Goal: Information Seeking & Learning: Learn about a topic

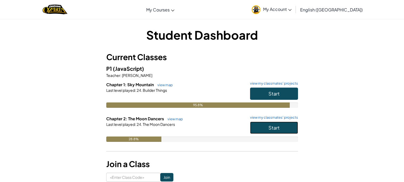
click at [270, 126] on span "Start" at bounding box center [274, 128] width 11 height 6
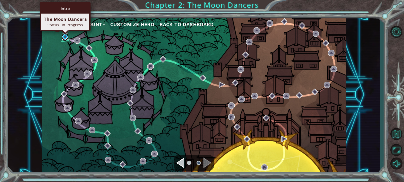
click at [63, 35] on img at bounding box center [65, 37] width 6 height 6
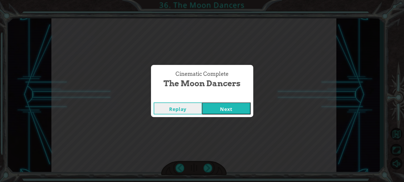
click at [222, 102] on div "Replay Next" at bounding box center [202, 108] width 102 height 17
click at [223, 107] on button "Next" at bounding box center [226, 109] width 48 height 12
click at [217, 111] on button "Next" at bounding box center [226, 109] width 48 height 12
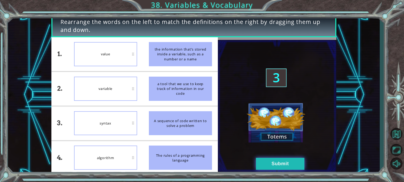
click at [270, 162] on button "Submit" at bounding box center [280, 164] width 48 height 12
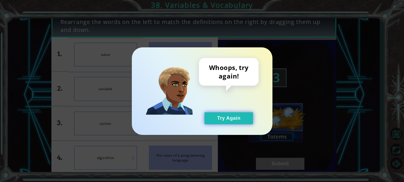
click at [223, 121] on button "Try Again" at bounding box center [229, 118] width 48 height 12
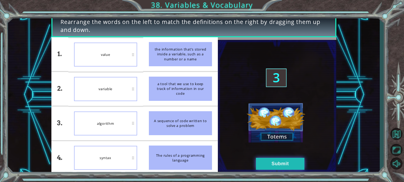
click at [273, 167] on button "Submit" at bounding box center [280, 164] width 48 height 12
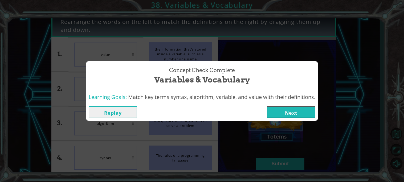
click at [295, 113] on button "Next" at bounding box center [291, 112] width 48 height 12
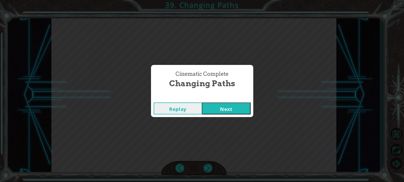
click at [241, 105] on button "Next" at bounding box center [226, 109] width 48 height 12
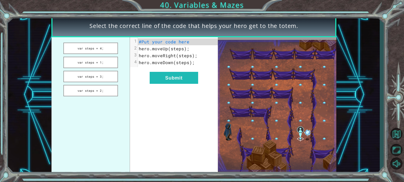
click at [159, 43] on span "your" at bounding box center [157, 42] width 11 height 6
click at [105, 92] on button "var steps = 2;" at bounding box center [90, 90] width 55 height 11
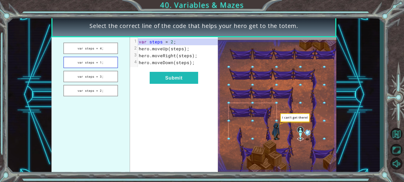
click at [112, 62] on button "var steps = 1;" at bounding box center [90, 62] width 55 height 11
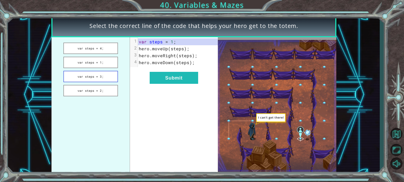
click at [99, 72] on button "var steps = 3;" at bounding box center [90, 76] width 55 height 11
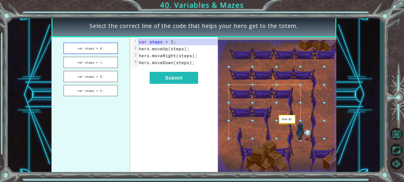
click at [98, 49] on button "var steps = 4;" at bounding box center [90, 48] width 55 height 11
click at [96, 59] on button "var steps = 1;" at bounding box center [90, 62] width 55 height 11
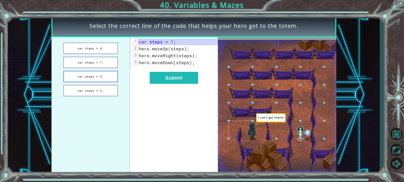
click at [108, 75] on button "var steps = 3;" at bounding box center [90, 76] width 55 height 11
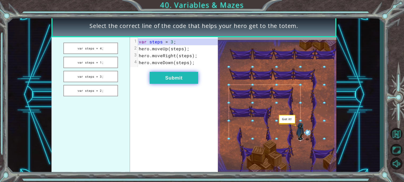
click at [178, 75] on button "Submit" at bounding box center [174, 78] width 48 height 12
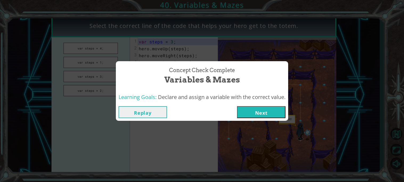
click at [278, 115] on button "Next" at bounding box center [261, 112] width 48 height 12
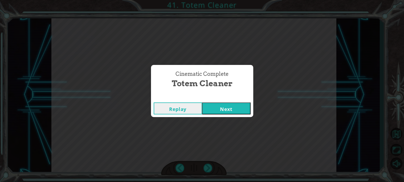
click at [234, 109] on button "Next" at bounding box center [226, 109] width 48 height 12
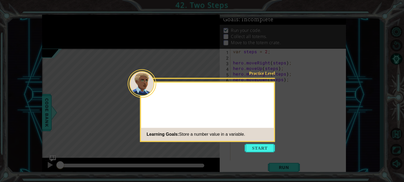
click at [254, 142] on body "1 ההההההההההההההההההההההההההההההההההההההההההההההההההההההההההההההההההההההההההההה…" at bounding box center [202, 91] width 404 height 182
click at [254, 151] on button "Start" at bounding box center [260, 148] width 30 height 9
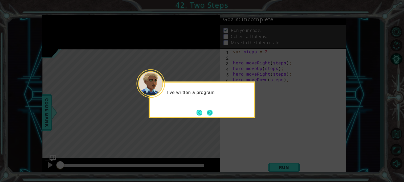
click at [209, 110] on button "Next" at bounding box center [210, 113] width 6 height 6
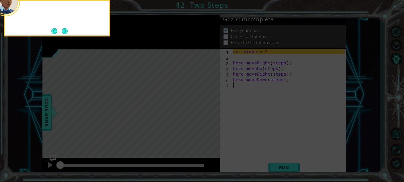
click at [209, 108] on icon at bounding box center [202, 27] width 404 height 310
click at [68, 36] on icon at bounding box center [202, 27] width 404 height 310
click at [64, 33] on button "Next" at bounding box center [65, 31] width 6 height 6
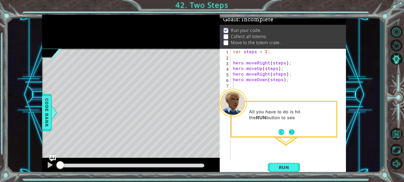
click at [294, 129] on button "Next" at bounding box center [292, 132] width 6 height 6
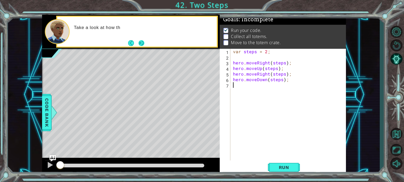
click at [143, 40] on button "Next" at bounding box center [142, 43] width 6 height 6
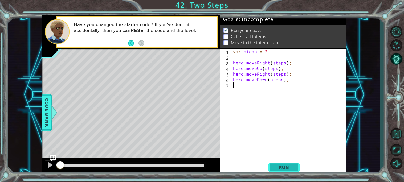
click at [287, 168] on span "Run" at bounding box center [284, 167] width 21 height 5
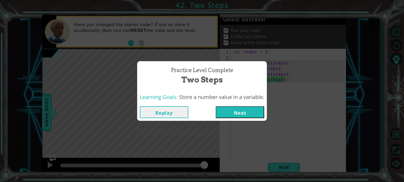
click at [246, 113] on button "Next" at bounding box center [240, 112] width 48 height 12
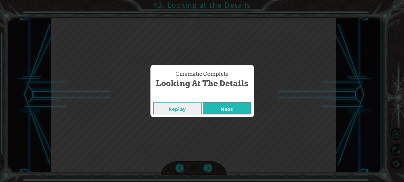
click at [244, 117] on div "Replay Next" at bounding box center [202, 108] width 103 height 17
click at [243, 111] on button "Next" at bounding box center [227, 109] width 48 height 12
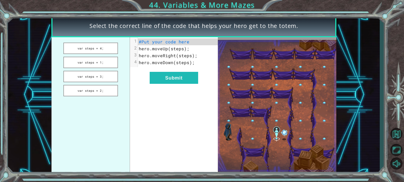
click at [92, 54] on ul "var steps = 4; var steps = 1; var steps = 3; var steps = 2;" at bounding box center [90, 106] width 79 height 138
click at [87, 49] on button "var steps = 4;" at bounding box center [90, 48] width 55 height 11
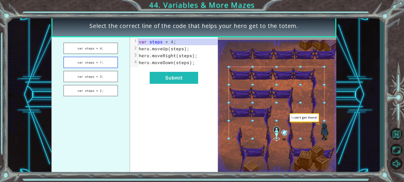
click at [97, 62] on button "var steps = 1;" at bounding box center [90, 62] width 55 height 11
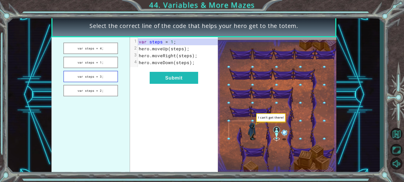
click at [104, 76] on button "var steps = 3;" at bounding box center [90, 76] width 55 height 11
click at [105, 92] on button "var steps = 2;" at bounding box center [90, 90] width 55 height 11
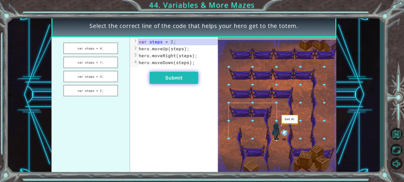
click at [177, 73] on button "Submit" at bounding box center [174, 78] width 48 height 12
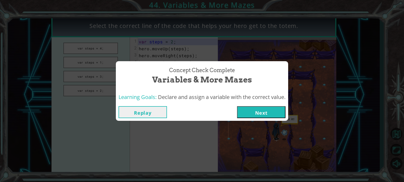
click at [249, 111] on button "Next" at bounding box center [261, 112] width 48 height 12
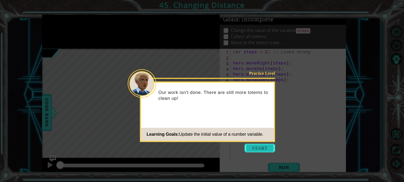
click at [264, 144] on button "Start" at bounding box center [260, 148] width 30 height 9
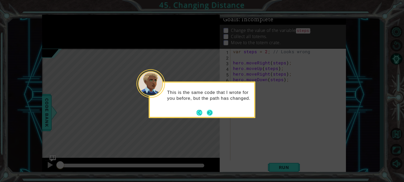
click at [210, 116] on button "Next" at bounding box center [210, 113] width 6 height 6
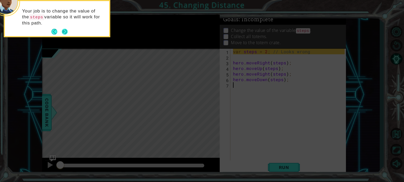
click at [64, 31] on button "Next" at bounding box center [65, 32] width 6 height 6
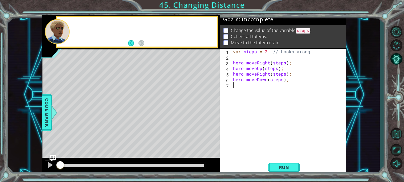
click at [64, 31] on div at bounding box center [57, 31] width 25 height 25
click at [278, 163] on button "Run" at bounding box center [284, 167] width 32 height 13
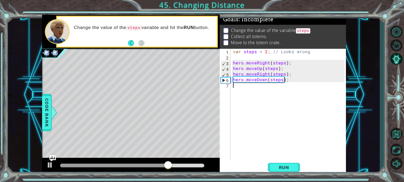
click at [245, 53] on div "var steps = 2 ; // Looks wrong hero . moveRight ( steps ) ; hero . moveUp ( ste…" at bounding box center [289, 110] width 115 height 123
type textarea "var Steps = 2; // Looks wrong"
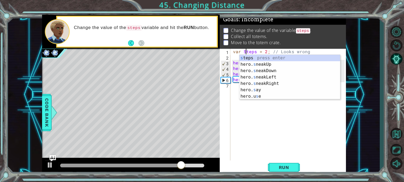
scroll to position [0, 1]
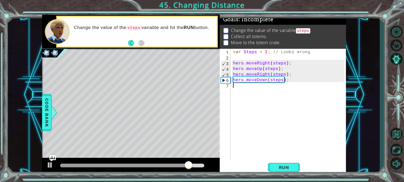
click at [335, 143] on div "var Steps = 2 ; // Looks wrong hero . moveRight ( steps ) ; hero . moveUp ( ste…" at bounding box center [289, 110] width 115 height 123
click at [290, 162] on button "Run" at bounding box center [284, 167] width 32 height 13
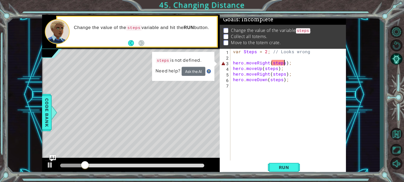
click at [285, 62] on div "var Steps = 2 ; // Looks wrong hero . moveRight ( steps ) ; hero . moveUp ( ste…" at bounding box center [289, 110] width 115 height 123
click at [288, 62] on div "var Steps = 2 ; // Looks wrong hero . moveRight ( steps ) ; hero . moveUp ( ste…" at bounding box center [289, 110] width 115 height 123
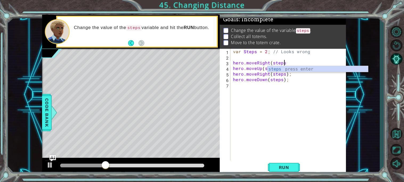
scroll to position [0, 3]
click at [272, 64] on div "var Steps = 2 ; // Looks wrong hero . moveRight ( steps hero . moveUp ( steps )…" at bounding box center [289, 110] width 115 height 123
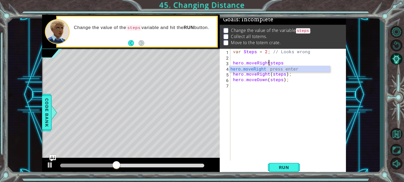
type textarea "hero.moveRightsteps"
click at [275, 84] on div "var Steps = 2 ; // Looks wrong hero . moveRightsteps hero . moveUp ( steps ) ; …" at bounding box center [289, 110] width 115 height 123
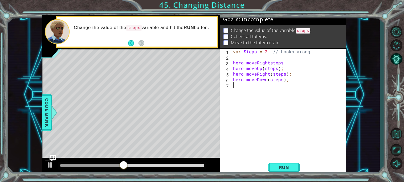
scroll to position [0, 0]
click at [280, 167] on span "Run" at bounding box center [284, 167] width 21 height 5
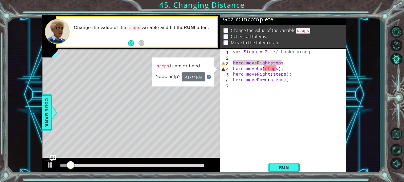
click at [269, 60] on div "var Steps = 2 ; // Looks wrong hero . moveRightsteps hero . moveUp ( steps ) ; …" at bounding box center [289, 110] width 115 height 123
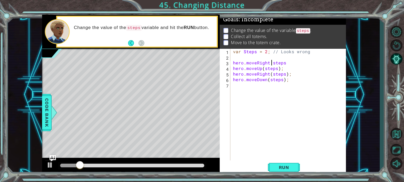
click at [278, 66] on div "var Steps = 2 ; // Looks wrong hero . moveRight steps hero . moveUp ( steps ) ;…" at bounding box center [289, 110] width 115 height 123
click at [283, 70] on div "var Steps = 2 ; // Looks wrong hero . moveRight steps hero . moveUp ( steps ) ;…" at bounding box center [289, 110] width 115 height 123
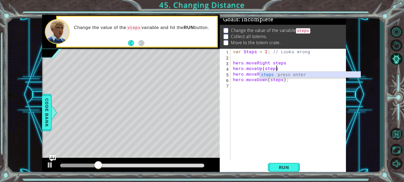
click at [269, 73] on div "steps press enter" at bounding box center [310, 81] width 101 height 19
click at [269, 73] on div "var Steps = 2 ; // Looks wrong hero . moveRight steps hero . moveUp ( steps her…" at bounding box center [289, 110] width 115 height 123
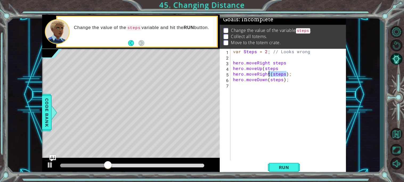
click at [287, 73] on div "var Steps = 2 ; // Looks wrong hero . moveRight steps hero . moveUp ( steps her…" at bounding box center [288, 105] width 113 height 112
click at [296, 75] on div "var Steps = 2 ; // Looks wrong hero . moveRight steps hero . moveUp ( steps her…" at bounding box center [289, 110] width 115 height 123
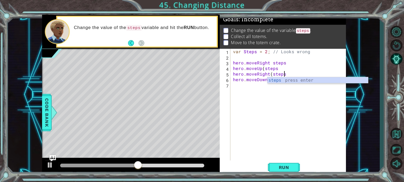
click at [271, 74] on div "var Steps = 2 ; // Looks wrong hero . moveRight steps hero . moveUp ( steps her…" at bounding box center [289, 110] width 115 height 123
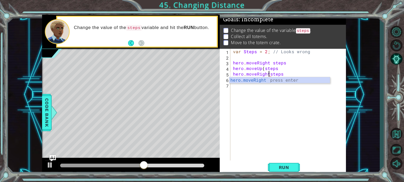
scroll to position [0, 2]
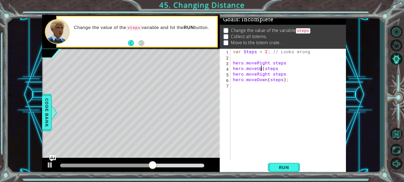
click at [261, 70] on div "var Steps = 2 ; // Looks wrong hero . moveRight steps hero . moveUp ( steps her…" at bounding box center [289, 110] width 115 height 123
click at [263, 68] on div "var Steps = 2 ; // Looks wrong hero . moveRight steps hero . moveUp ( steps her…" at bounding box center [289, 110] width 115 height 123
click at [270, 82] on div "var Steps = 2 ; // Looks wrong hero . moveRight steps hero . moveUp steps hero …" at bounding box center [289, 110] width 115 height 123
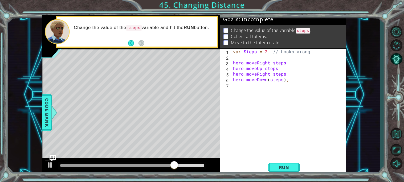
click at [270, 81] on div "var Steps = 2 ; // Looks wrong hero . moveRight steps hero . moveUp steps hero …" at bounding box center [289, 110] width 115 height 123
click at [285, 79] on div "var Steps = 2 ; // Looks wrong hero . moveRight steps hero . moveUp steps hero …" at bounding box center [289, 110] width 115 height 123
click at [287, 80] on div "var Steps = 2 ; // Looks wrong hero . moveRight steps hero . moveUp steps hero …" at bounding box center [289, 110] width 115 height 123
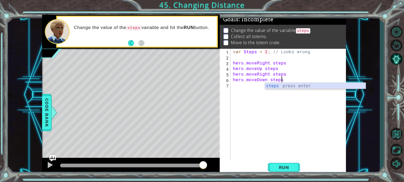
click at [291, 86] on div "steps press enter" at bounding box center [315, 92] width 101 height 19
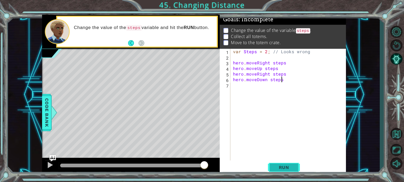
click at [276, 171] on button "Run" at bounding box center [284, 167] width 32 height 13
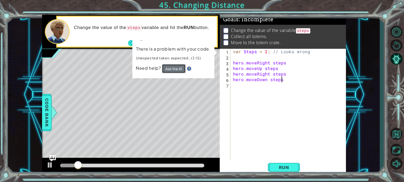
click at [167, 71] on button "Ask the AI" at bounding box center [174, 68] width 24 height 9
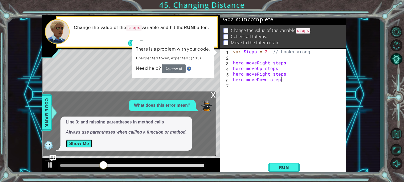
click at [79, 143] on button "Show Me" at bounding box center [79, 144] width 27 height 9
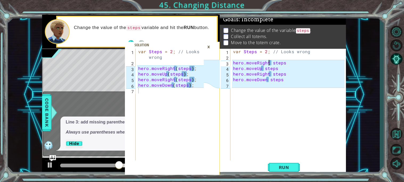
click at [270, 63] on div "var Steps = 2 ; // Looks wrong hero . moveRight steps hero . moveUp steps hero …" at bounding box center [289, 110] width 115 height 123
click at [277, 64] on div "var Steps = 2 ; // Looks wrong hero . moveRight ( steps hero . moveUp steps her…" at bounding box center [289, 110] width 115 height 123
click at [290, 64] on div "var Steps = 2 ; // Looks wrong hero . moveRight ( steps hero . moveUp steps her…" at bounding box center [289, 110] width 115 height 123
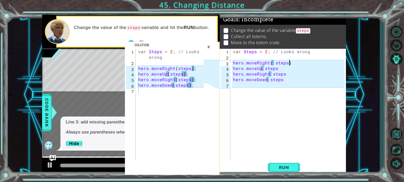
scroll to position [0, 3]
click at [274, 64] on div "var Steps = 2 ; // Looks wrong hero . moveRight ( steps ) ; hero . moveUp steps…" at bounding box center [289, 110] width 115 height 123
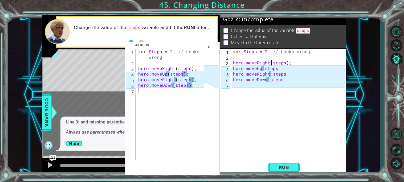
click at [265, 69] on div "var Steps = 2 ; // Looks wrong hero . moveRight ( steps ) ; hero . moveUp steps…" at bounding box center [289, 110] width 115 height 123
click at [274, 77] on div "var Steps = 2 ; // Looks wrong hero . moveRight ( steps ) ; hero . moveUp steps…" at bounding box center [289, 110] width 115 height 123
click at [263, 70] on div "var Steps = 2 ; // Looks wrong hero . moveRight ( steps ) ; hero . moveUp steps…" at bounding box center [289, 110] width 115 height 123
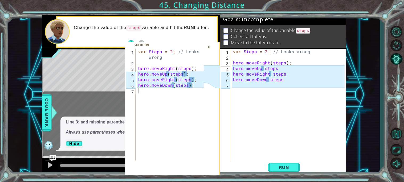
scroll to position [0, 2]
click at [283, 68] on div "var Steps = 2 ; // Looks wrong hero . moveRight ( steps ) ; hero . moveUp ( ste…" at bounding box center [289, 110] width 115 height 123
click at [271, 73] on div "var Steps = 2 ; // Looks wrong hero . moveRight ( steps ) ; hero . moveUp ( ste…" at bounding box center [289, 110] width 115 height 123
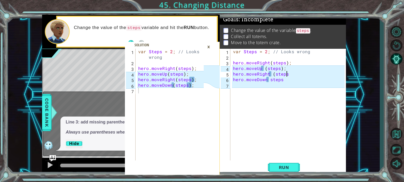
click at [291, 71] on div "var Steps = 2 ; // Looks wrong hero . moveRight ( steps ) ; hero . moveUp ( ste…" at bounding box center [289, 110] width 115 height 123
click at [267, 82] on div "var Steps = 2 ; // Looks wrong hero . moveRight ( steps ) ; hero . moveUp ( ste…" at bounding box center [289, 110] width 115 height 123
click at [268, 80] on div "var Steps = 2 ; // Looks wrong hero . moveRight ( steps ) ; hero . moveUp ( ste…" at bounding box center [289, 110] width 115 height 123
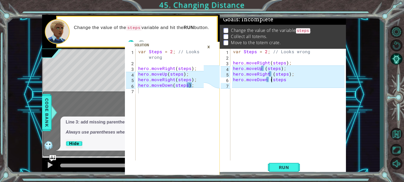
click at [285, 82] on div "var Steps = 2 ; // Looks wrong hero . moveRight ( steps ) ; hero . moveUp ( ste…" at bounding box center [289, 110] width 115 height 123
click at [303, 78] on div "var Steps = 2 ; // Looks wrong hero . moveRight ( steps ) ; hero . moveUp ( ste…" at bounding box center [289, 110] width 115 height 123
click at [309, 76] on div "var Steps = 2 ; // Looks wrong hero . moveRight ( steps ) ; hero . moveUp ( ste…" at bounding box center [289, 110] width 115 height 123
click at [265, 69] on div "var Steps = 2 ; // Looks wrong hero . moveRight ( steps ) ; hero . moveUp ( ste…" at bounding box center [289, 110] width 115 height 123
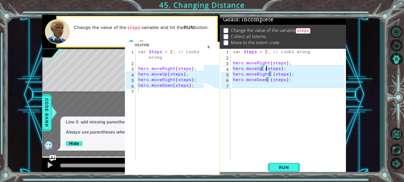
click at [263, 68] on div "var Steps = 2 ; // Looks wrong hero . moveRight ( steps ) ; hero . moveUp ( ste…" at bounding box center [289, 110] width 115 height 123
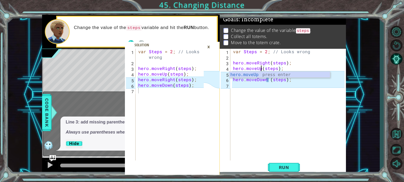
scroll to position [0, 2]
click at [268, 79] on div "var Steps = 2 ; // Looks wrong hero . moveRight ( steps ) ; hero . moveUp ( ste…" at bounding box center [289, 110] width 115 height 123
click at [270, 74] on div "var Steps = 2 ; // Looks wrong hero . moveRight ( steps ) ; hero . moveUp ( ste…" at bounding box center [289, 110] width 115 height 123
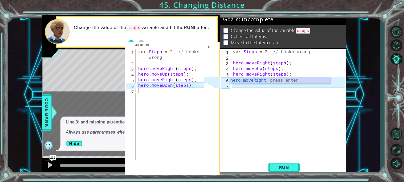
click at [287, 60] on div "var Steps = 2 ; // Looks wrong hero . moveRight ( steps ) ; hero . moveUp ( ste…" at bounding box center [289, 110] width 115 height 123
click at [267, 81] on div "var Steps = 2 ; // Looks wrong hero . moveRight ( steps ) ; hero . moveUp ( ste…" at bounding box center [289, 110] width 115 height 123
click at [270, 80] on div "var Steps = 2 ; // Looks wrong hero . moveRight ( steps ) ; hero . moveUp ( ste…" at bounding box center [289, 110] width 115 height 123
type textarea "hero.moveDown(steps);"
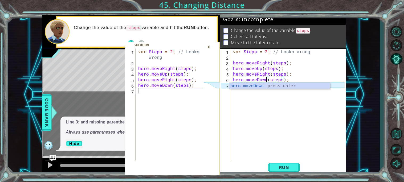
click at [264, 98] on div "var Steps = 2 ; // Looks wrong hero . moveRight ( steps ) ; hero . moveUp ( ste…" at bounding box center [289, 110] width 115 height 123
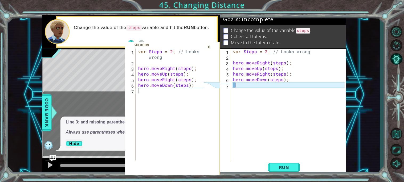
scroll to position [0, 0]
click at [264, 98] on div "var Steps = 2 ; // Looks wrong hero . moveRight ( steps ) ; hero . moveUp ( ste…" at bounding box center [289, 110] width 115 height 123
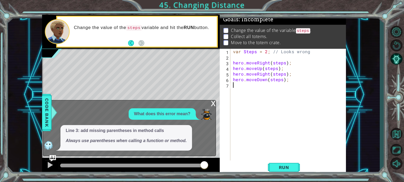
click at [212, 106] on div "x" at bounding box center [213, 102] width 5 height 5
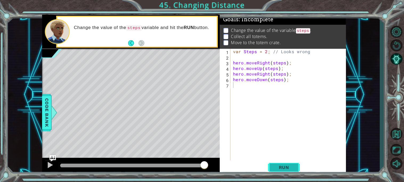
click at [286, 165] on span "Run" at bounding box center [284, 167] width 21 height 5
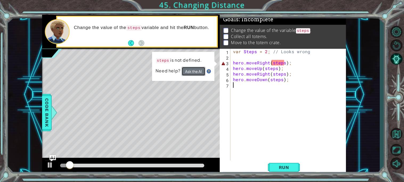
click at [201, 72] on button "Ask the AI" at bounding box center [194, 71] width 24 height 9
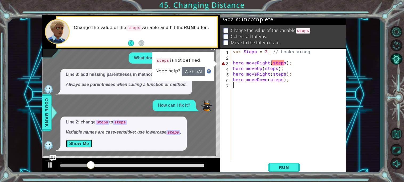
click at [76, 144] on button "Show Me" at bounding box center [79, 144] width 27 height 9
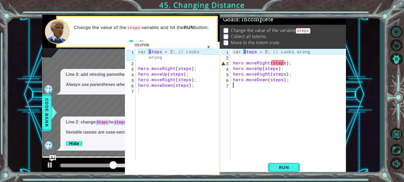
click at [273, 65] on div "var Steps = 2 ; // Looks wrong hero . moveRight ( steps ) ; hero . moveUp ( ste…" at bounding box center [289, 110] width 115 height 123
click at [273, 64] on div "var Steps = 2 ; // Looks wrong hero . moveRight ( steps ) ; hero . moveUp ( ste…" at bounding box center [289, 110] width 115 height 123
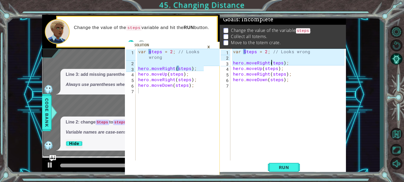
type textarea "hero.moveRight(Steps);"
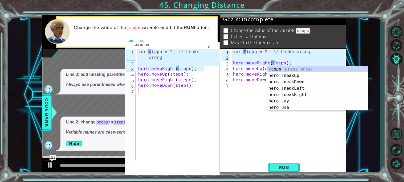
scroll to position [0, 2]
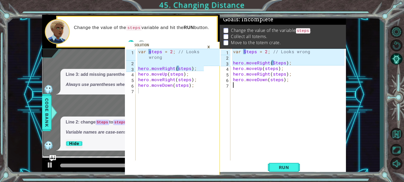
click at [269, 140] on div "var Steps = 2 ; // Looks wrong hero . moveRight ( Steps ) ; hero . moveUp ( ste…" at bounding box center [289, 110] width 115 height 123
click at [285, 167] on span "Run" at bounding box center [284, 167] width 21 height 5
click at [266, 70] on div "var Steps = 2 ; // Looks wrong hero . moveRight ( Steps ) ; hero . moveUp ( ste…" at bounding box center [289, 110] width 115 height 123
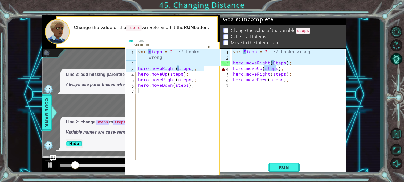
click at [266, 67] on div "var Steps = 2 ; // Looks wrong hero . moveRight ( Steps ) ; hero . moveUp ( ste…" at bounding box center [288, 105] width 113 height 112
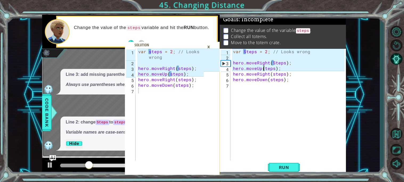
type textarea "hero.moveUp(Steps);"
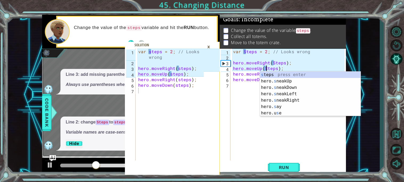
click at [238, 120] on div "var Steps = 2 ; // Looks wrong hero . moveRight ( Steps ) ; hero . moveUp ( Ste…" at bounding box center [289, 110] width 115 height 123
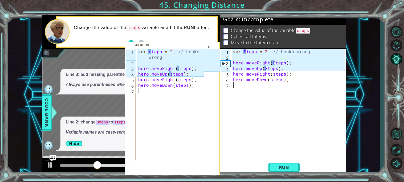
scroll to position [0, 0]
click at [278, 166] on span "Run" at bounding box center [284, 167] width 21 height 5
click at [274, 73] on div "var Steps = 2 ; // Looks wrong hero . moveRight ( Steps ) ; hero . moveUp ( Ste…" at bounding box center [289, 110] width 115 height 123
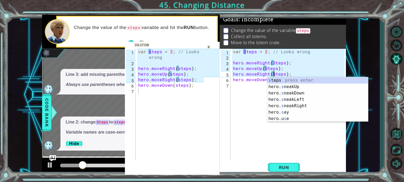
scroll to position [0, 2]
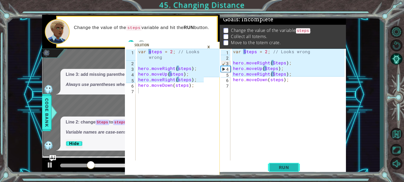
click at [278, 169] on span "Run" at bounding box center [284, 167] width 21 height 5
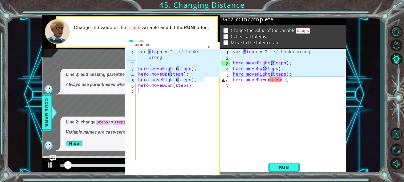
click at [271, 81] on div "var Steps = 2 ; // Looks wrong hero . moveRight ( Steps ) ; hero . moveUp ( Ste…" at bounding box center [289, 110] width 115 height 123
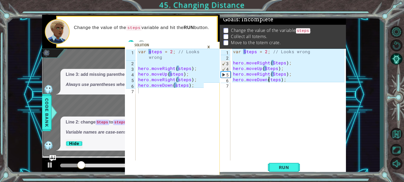
type textarea "hero.moveDown(Steps);"
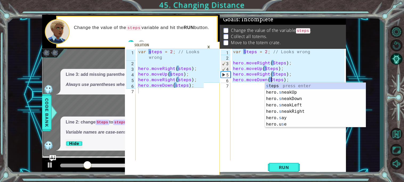
click at [320, 148] on div "var Steps = 2 ; // Looks wrong hero . moveRight ( Steps ) ; hero . moveUp ( Ste…" at bounding box center [289, 110] width 115 height 123
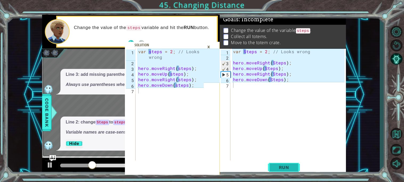
click at [289, 164] on button "Run" at bounding box center [284, 167] width 32 height 13
click at [207, 45] on div "×" at bounding box center [209, 46] width 8 height 9
click at [207, 45] on div "Change the value of the steps variable and hit the RUN button." at bounding box center [137, 32] width 160 height 30
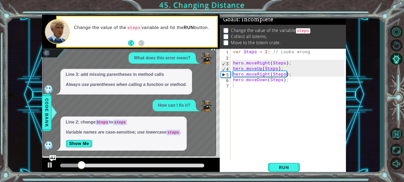
click at [213, 49] on div "x" at bounding box center [213, 46] width 5 height 5
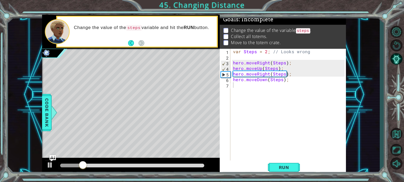
click at [213, 49] on div at bounding box center [131, 49] width 178 height 1
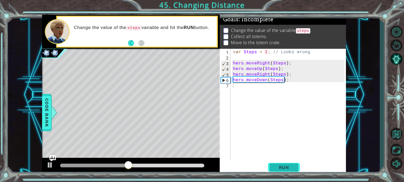
click at [277, 167] on span "Run" at bounding box center [284, 167] width 21 height 5
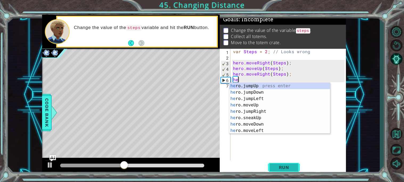
type textarea "h"
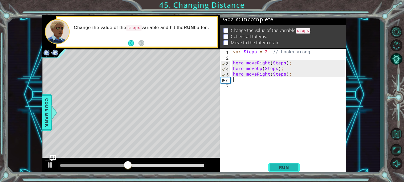
type textarea "hero.moveRight(Steps);"
click at [290, 163] on button "Run" at bounding box center [284, 167] width 32 height 13
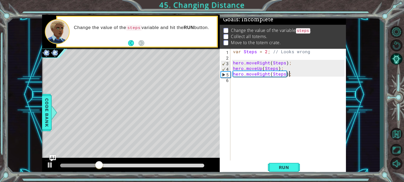
click at [232, 84] on div "var Steps = 2 ; // Looks wrong hero . moveRight ( Steps ) ; hero . moveUp ( Ste…" at bounding box center [289, 110] width 115 height 123
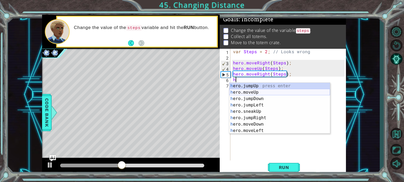
click at [247, 94] on div "h ero.jumpUp press enter h ero.moveUp press enter h ero.jumpDown press enter h …" at bounding box center [279, 115] width 101 height 64
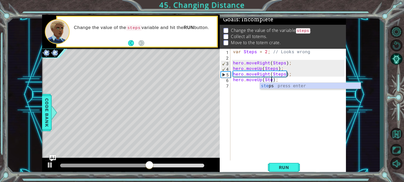
scroll to position [0, 2]
type textarea "hero.moveUp(Steps);"
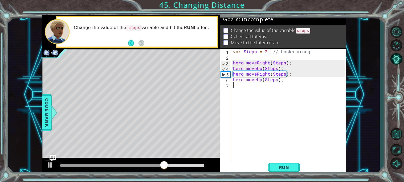
click at [292, 109] on div "var Steps = 2 ; // Looks wrong hero . moveRight ( Steps ) ; hero . moveUp ( Ste…" at bounding box center [289, 110] width 115 height 123
click at [288, 167] on span "Run" at bounding box center [284, 167] width 21 height 5
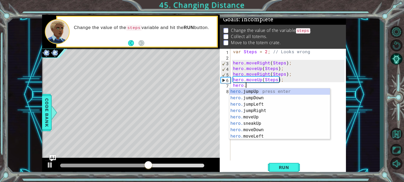
scroll to position [0, 1]
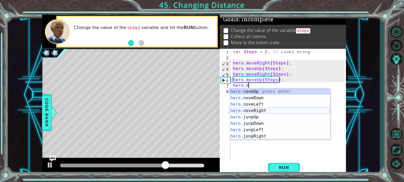
click at [267, 110] on div "hero.m oveUp press enter hero.m oveDown press enter hero.m oveLeft press enter …" at bounding box center [279, 120] width 101 height 64
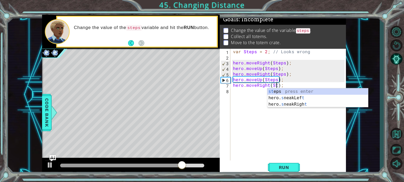
scroll to position [0, 3]
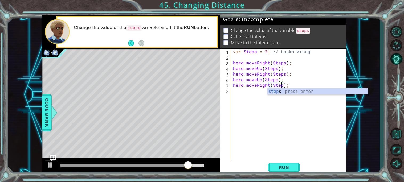
type textarea "hero.moveRight(Steps);"
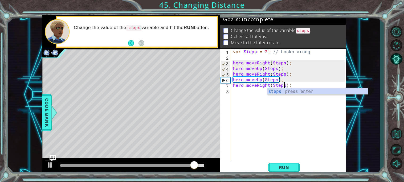
click at [277, 132] on div "var Steps = 2 ; // Looks wrong hero . moveRight ( Steps ) ; hero . moveUp ( Ste…" at bounding box center [289, 110] width 115 height 123
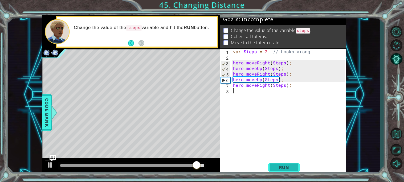
click at [288, 166] on span "Run" at bounding box center [284, 167] width 21 height 5
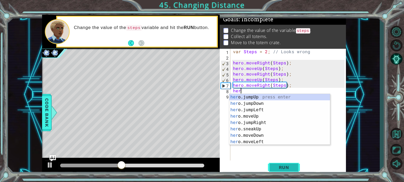
scroll to position [0, 0]
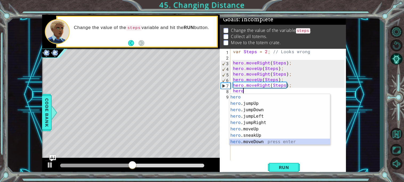
click at [290, 142] on div "hero press enter hero .jumpUp press enter hero .jumpDown press enter hero .jump…" at bounding box center [279, 126] width 101 height 64
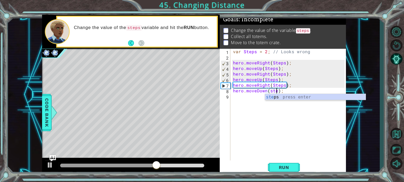
scroll to position [0, 3]
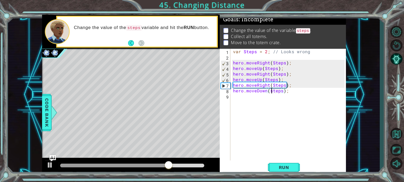
click at [271, 91] on div "var Steps = 2 ; // Looks wrong hero . moveRight ( Steps ) ; hero . moveUp ( Ste…" at bounding box center [289, 110] width 115 height 123
type textarea "hero.moveDown(Steps);"
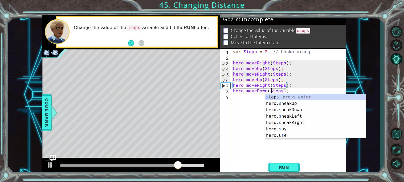
scroll to position [0, 2]
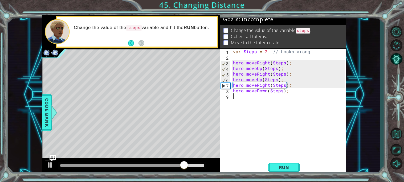
click at [255, 128] on div "var Steps = 2 ; // Looks wrong hero . moveRight ( Steps ) ; hero . moveUp ( Ste…" at bounding box center [289, 110] width 115 height 123
click at [293, 170] on span "Run" at bounding box center [284, 167] width 21 height 5
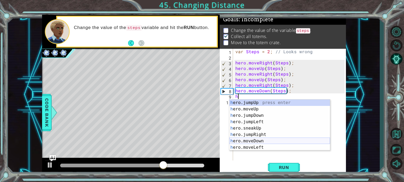
click at [280, 141] on div "h ero.jumpUp press enter h ero.moveUp press enter h ero.jumpDown press enter h …" at bounding box center [279, 132] width 101 height 64
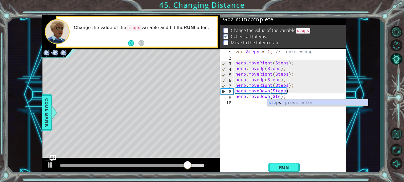
scroll to position [0, 3]
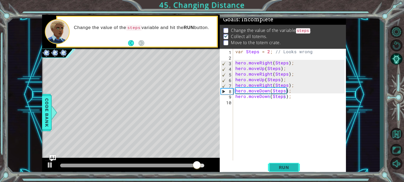
click at [282, 161] on button "Run" at bounding box center [284, 167] width 32 height 13
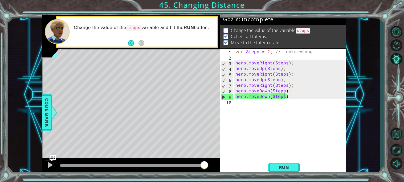
click at [295, 53] on div "var Steps = 2 ; // Looks wrong hero . moveRight ( Steps ) ; hero . moveUp ( Ste…" at bounding box center [290, 110] width 113 height 123
click at [292, 53] on div "var Steps = 2 ; // Looks wrong hero . moveRight ( Steps ) ; hero . moveUp ( Ste…" at bounding box center [289, 105] width 110 height 112
click at [271, 52] on div "var Steps = 2 ; // Looks wrong hero . moveRight ( Steps ) ; hero . moveUp ( Ste…" at bounding box center [290, 110] width 113 height 123
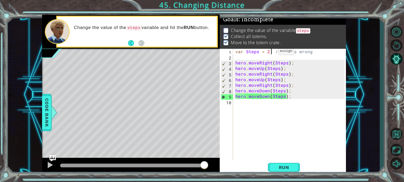
click at [271, 52] on div "var Steps = 2 ; // Looks wrong hero . moveRight ( Steps ) ; hero . moveUp ( Ste…" at bounding box center [290, 110] width 113 height 123
click at [267, 51] on div "var Steps = 2 ; // Looks wrong hero . moveRight ( Steps ) ; hero . moveUp ( Ste…" at bounding box center [290, 110] width 113 height 123
click at [270, 52] on div "var Steps = 2 ; // Looks wrong hero . moveRight ( Steps ) ; hero . moveUp ( Ste…" at bounding box center [290, 110] width 113 height 123
click at [271, 53] on div "var Steps = 2 ; // Looks wrong hero . moveRight ( Steps ) ; hero . moveUp ( Ste…" at bounding box center [290, 110] width 113 height 123
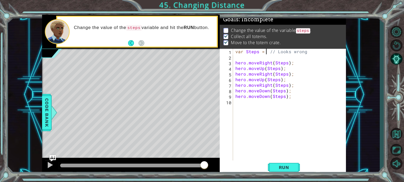
type textarea "var Steps = // Looks wrong"
click at [283, 156] on div "var Steps = // Looks wrong hero . moveRight ( Steps ) ; hero . moveUp ( Steps )…" at bounding box center [290, 110] width 113 height 123
click at [282, 164] on button "Run" at bounding box center [284, 167] width 32 height 13
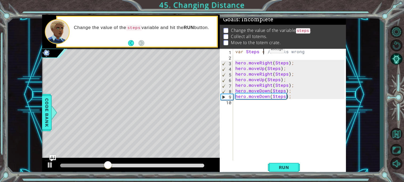
click at [263, 51] on div "var Steps = // Looks wrong hero . moveRight ( Steps ) ; hero . moveUp ( Steps )…" at bounding box center [290, 110] width 113 height 123
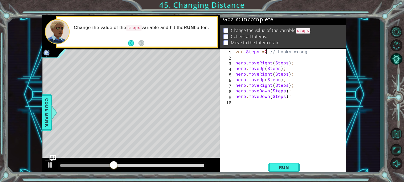
scroll to position [0, 2]
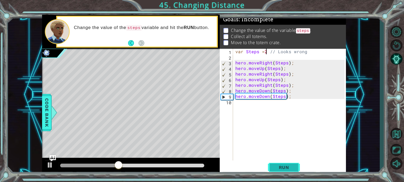
click at [283, 166] on span "Run" at bounding box center [284, 167] width 21 height 5
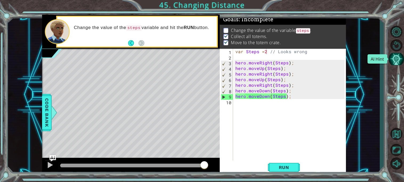
click at [399, 62] on button "AI Hint" at bounding box center [396, 59] width 15 height 12
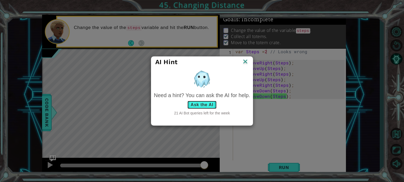
click at [201, 106] on button "Ask the AI" at bounding box center [202, 105] width 30 height 9
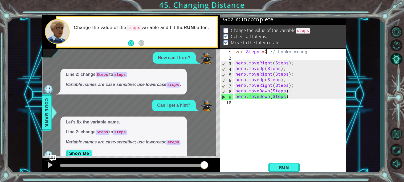
scroll to position [10, 0]
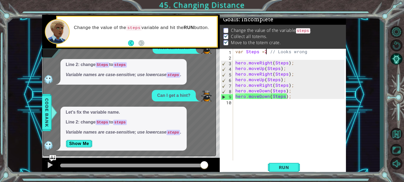
click at [249, 52] on div "var Steps = 2 // Looks wrong hero . moveRight ( Steps ) ; hero . moveUp ( Steps…" at bounding box center [290, 110] width 113 height 123
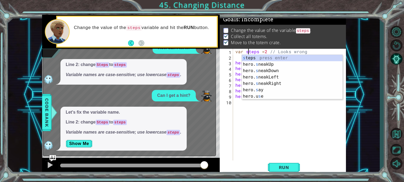
scroll to position [0, 1]
click at [282, 58] on div "s teps press enter hero. s neakUp press enter hero. s neakDown press enter hero…" at bounding box center [292, 84] width 101 height 58
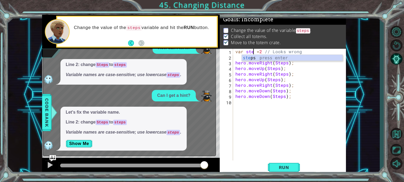
scroll to position [0, 1]
type textarea "var steps =2 // Looks wrong"
click at [325, 58] on div "steps press enter" at bounding box center [292, 64] width 101 height 19
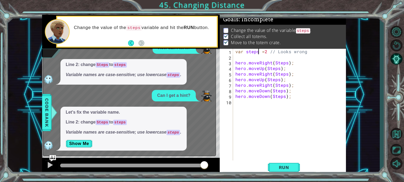
click at [277, 58] on div "var steps = 2 // Looks wrong hero . moveRight ( Steps ) ; hero . moveUp ( Steps…" at bounding box center [290, 110] width 113 height 123
click at [276, 63] on div "var steps = 2 // Looks wrong hero . moveRight ( Steps ) ; hero . moveUp ( Steps…" at bounding box center [290, 110] width 113 height 123
type textarea "hero.moveRight(steps);"
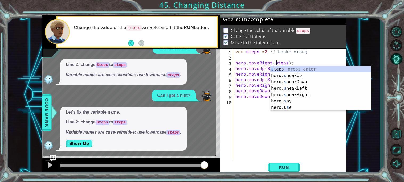
click at [270, 114] on div "var steps = 2 // Looks wrong hero . moveRight ( steps ) ; hero . moveUp ( Steps…" at bounding box center [290, 110] width 113 height 123
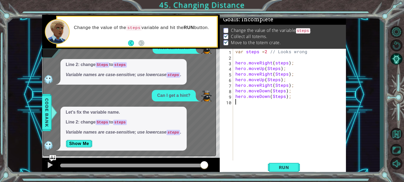
scroll to position [0, 0]
click at [269, 67] on div "var steps = 2 // Looks wrong hero . moveRight ( steps ) ; hero . moveUp ( Steps…" at bounding box center [290, 110] width 113 height 123
type textarea "hero.moveUp(steps);"
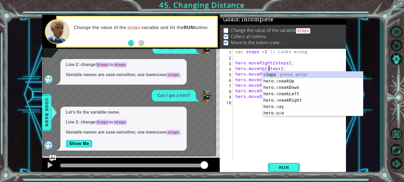
scroll to position [0, 2]
click at [296, 122] on div "var steps = 2 // Looks wrong hero . moveRight ( steps ) ; hero . moveUp ( steps…" at bounding box center [290, 110] width 113 height 123
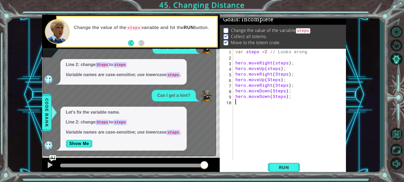
scroll to position [0, 0]
click at [276, 73] on div "var steps = 2 // Looks wrong hero . moveRight ( steps ) ; hero . moveUp ( steps…" at bounding box center [290, 110] width 113 height 123
type textarea "hero.moveRight(steps);"
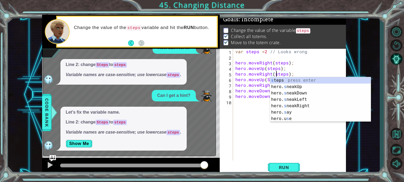
scroll to position [0, 2]
click at [237, 106] on div "var steps = 2 // Looks wrong hero . moveRight ( steps ) ; hero . moveUp ( steps…" at bounding box center [290, 110] width 113 height 123
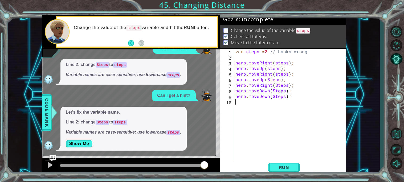
scroll to position [0, 0]
click at [269, 77] on div "var steps = 2 // Looks wrong hero . moveRight ( steps ) ; hero . moveUp ( steps…" at bounding box center [290, 110] width 113 height 123
type textarea "hero.moveUp(steps);"
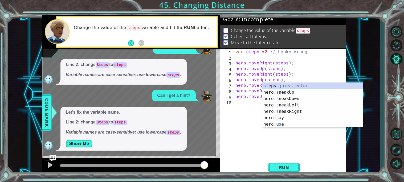
scroll to position [0, 2]
click at [261, 136] on div "var steps = 2 // Looks wrong hero . moveRight ( steps ) ; hero . moveUp ( steps…" at bounding box center [290, 110] width 113 height 123
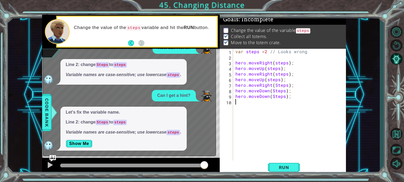
scroll to position [0, 0]
click at [277, 87] on div "var steps = 2 // Looks wrong hero . moveRight ( steps ) ; hero . moveUp ( steps…" at bounding box center [290, 110] width 113 height 123
type textarea "hero.moveRight(steps);"
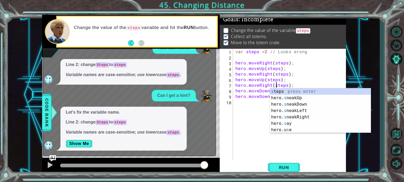
scroll to position [0, 2]
click at [247, 118] on div "var steps = 2 // Looks wrong hero . moveRight ( steps ) ; hero . moveUp ( steps…" at bounding box center [290, 110] width 113 height 123
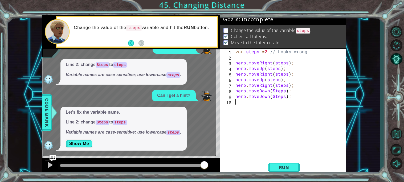
scroll to position [0, 0]
click at [275, 93] on div "var steps = 2 // Looks wrong hero . moveRight ( steps ) ; hero . moveUp ( steps…" at bounding box center [290, 110] width 113 height 123
click at [274, 92] on div "var steps = 2 // Looks wrong hero . moveRight ( steps ) ; hero . moveUp ( steps…" at bounding box center [290, 110] width 113 height 123
type textarea "hero.moveDown(steps);"
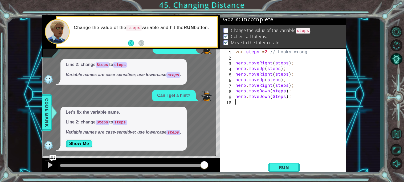
click at [235, 128] on div "var steps = 2 // Looks wrong hero . moveRight ( steps ) ; hero . moveUp ( steps…" at bounding box center [290, 110] width 113 height 123
click at [273, 98] on div "var steps = 2 // Looks wrong hero . moveRight ( steps ) ; hero . moveUp ( steps…" at bounding box center [290, 110] width 113 height 123
type textarea "hero.moveDown(steps);"
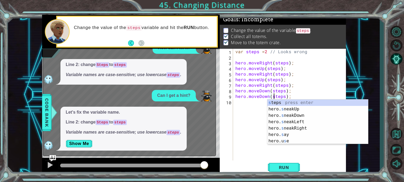
scroll to position [0, 2]
click at [260, 107] on div "var steps = 2 // Looks wrong hero . moveRight ( steps ) ; hero . moveUp ( steps…" at bounding box center [290, 110] width 113 height 123
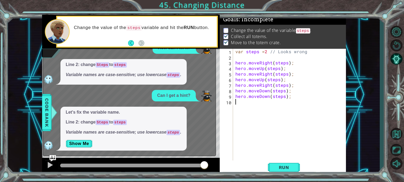
scroll to position [0, 0]
click at [56, 158] on img "Ask AI" at bounding box center [52, 158] width 7 height 7
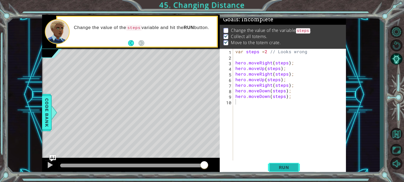
click at [282, 166] on span "Run" at bounding box center [284, 167] width 21 height 5
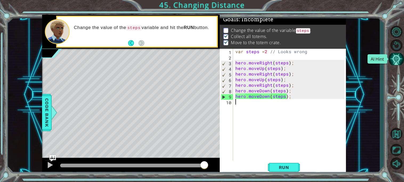
click at [397, 55] on button "AI Hint" at bounding box center [396, 59] width 15 height 12
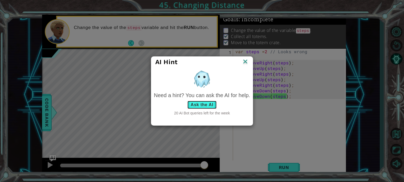
click at [205, 107] on button "Ask the AI" at bounding box center [202, 105] width 30 height 9
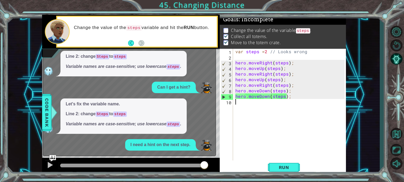
scroll to position [68, 0]
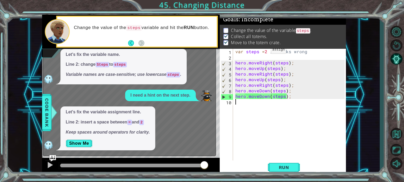
click at [264, 51] on div "var steps = 2 // Looks wrong hero . moveRight ( steps ) ; hero . moveUp ( steps…" at bounding box center [290, 110] width 113 height 123
type textarea "var steps = 2 // Looks wrong"
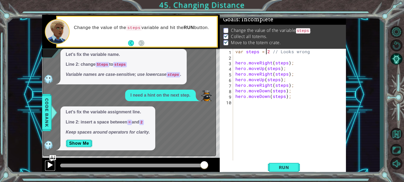
click at [54, 162] on button at bounding box center [50, 165] width 11 height 11
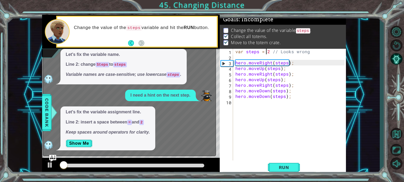
click at [54, 159] on img "Ask AI" at bounding box center [52, 158] width 7 height 7
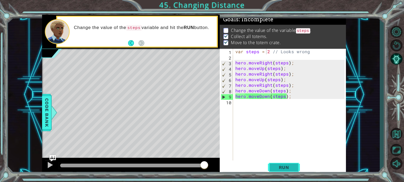
click at [287, 161] on button "Run" at bounding box center [284, 167] width 32 height 13
click at [258, 122] on div "var steps = 2 // Looks wrong hero . moveRight ( steps ) ; hero . moveUp ( steps…" at bounding box center [290, 110] width 113 height 123
type textarea "hero.moveDown(steps);"
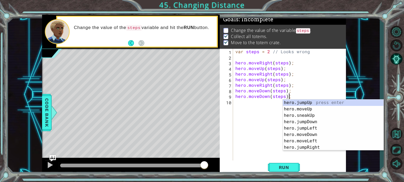
click at [241, 111] on div "var steps = 2 // Looks wrong hero . moveRight ( steps ) ; hero . moveUp ( steps…" at bounding box center [290, 110] width 113 height 123
click at [260, 52] on div "var steps = 2 // Looks wrong hero . moveRight ( steps ) ; hero . moveUp ( steps…" at bounding box center [290, 110] width 113 height 123
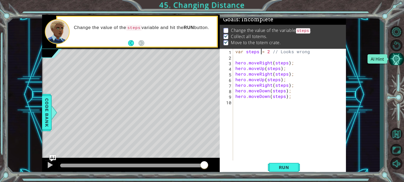
click at [400, 62] on button "AI Hint" at bounding box center [396, 59] width 15 height 12
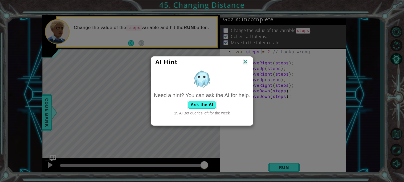
click at [245, 63] on img at bounding box center [245, 62] width 7 height 8
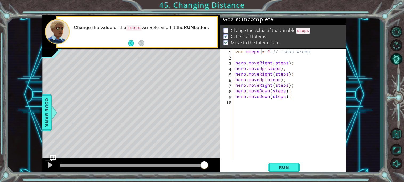
click at [276, 174] on div "var steps = 2 // Looks wrong 1 2 3 4 5 6 7 8 9 10 var steps = 2 // Looks wrong …" at bounding box center [283, 112] width 126 height 126
click at [278, 172] on button "Run" at bounding box center [284, 167] width 32 height 13
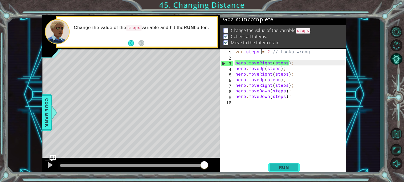
click at [278, 172] on button "Run" at bounding box center [284, 167] width 32 height 13
click at [397, 65] on button "AI Hint" at bounding box center [396, 59] width 15 height 12
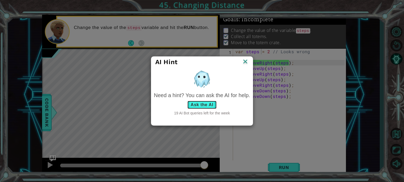
click at [206, 105] on button "Ask the AI" at bounding box center [202, 105] width 30 height 9
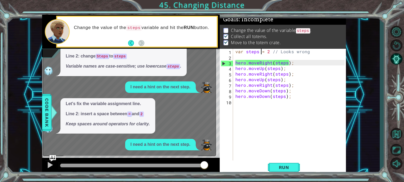
scroll to position [125, 0]
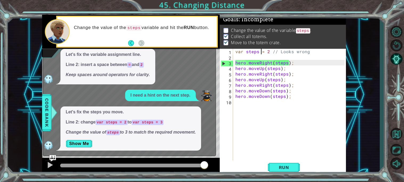
click at [269, 47] on div "Change the value of the variable steps . Collect all totems. Move to the totem …" at bounding box center [283, 36] width 126 height 23
click at [269, 48] on div "Change the value of the variable steps . Collect all totems. Move to the totem …" at bounding box center [283, 36] width 126 height 23
click at [269, 49] on div "var steps = 2 // Looks wrong hero . moveRight ( steps ) ; hero . moveUp ( steps…" at bounding box center [290, 110] width 113 height 123
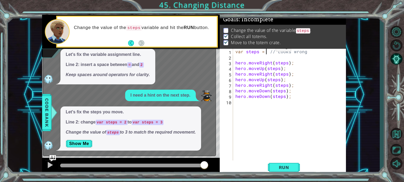
scroll to position [0, 2]
click at [56, 154] on div "x What does this error mean? Line 3: add missing parentheses in method calls Al…" at bounding box center [129, 77] width 173 height 160
click at [43, 161] on div at bounding box center [131, 166] width 178 height 17
click at [48, 159] on div at bounding box center [131, 166] width 178 height 17
click at [54, 156] on img "Ask AI" at bounding box center [52, 158] width 7 height 7
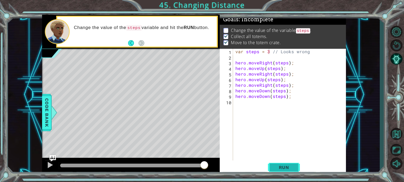
click at [287, 163] on button "Run" at bounding box center [284, 167] width 32 height 13
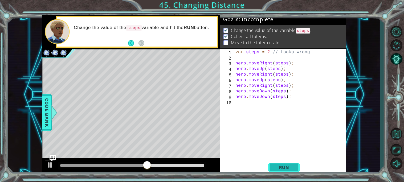
click at [290, 169] on span "Run" at bounding box center [284, 167] width 21 height 5
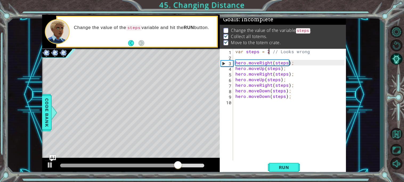
click at [311, 50] on div "var steps = 2 // Looks wrong hero . moveRight ( steps ) ; hero . moveUp ( steps…" at bounding box center [290, 110] width 113 height 123
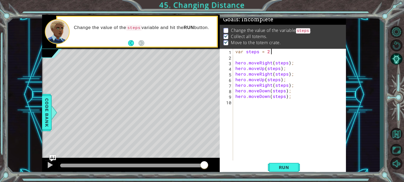
scroll to position [0, 2]
click at [287, 172] on button "Run" at bounding box center [284, 167] width 32 height 13
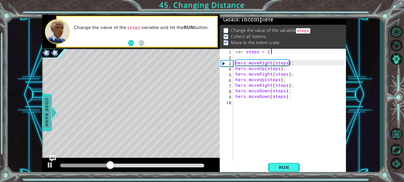
click at [49, 114] on span "Code Bank" at bounding box center [47, 112] width 9 height 32
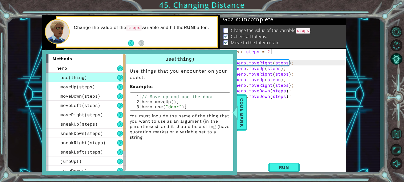
click at [118, 78] on button at bounding box center [120, 78] width 6 height 6
click at [110, 85] on div "moveUp(steps)" at bounding box center [86, 86] width 80 height 9
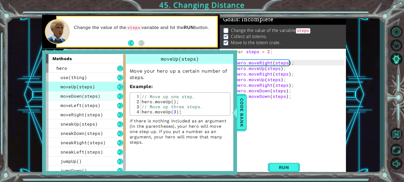
click at [92, 99] on div "moveDown(steps)" at bounding box center [86, 95] width 80 height 9
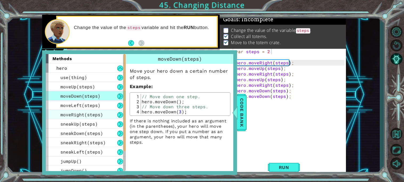
click at [92, 113] on span "moveRight(steps)" at bounding box center [81, 115] width 43 height 6
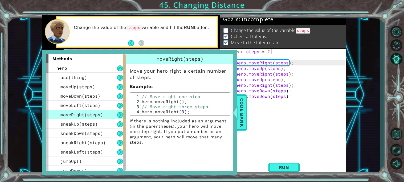
click at [92, 113] on span "moveRight(steps)" at bounding box center [81, 115] width 43 height 6
click at [70, 69] on div "hero" at bounding box center [86, 67] width 80 height 9
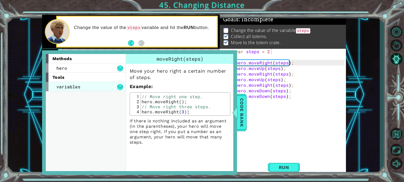
click at [68, 90] on div "variables" at bounding box center [86, 86] width 80 height 9
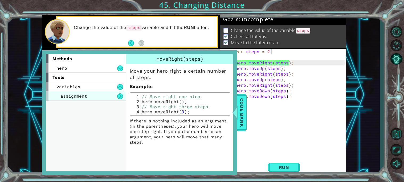
click at [75, 94] on span "assignment" at bounding box center [73, 96] width 27 height 6
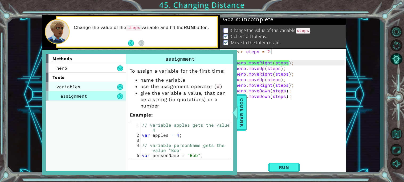
click at [74, 89] on div "variables" at bounding box center [86, 86] width 80 height 9
click at [74, 88] on span "variables" at bounding box center [68, 87] width 24 height 6
click at [78, 98] on span "assignment" at bounding box center [73, 96] width 27 height 6
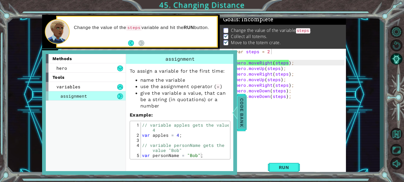
click at [244, 102] on span "Code Bank" at bounding box center [242, 112] width 9 height 32
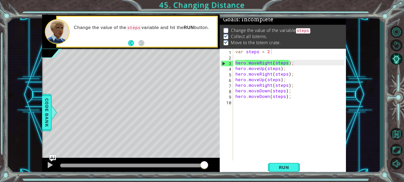
click at [244, 54] on div "var steps = 2 hero . moveRight ( steps ) ; hero . moveUp ( steps ) ; hero . mov…" at bounding box center [290, 110] width 113 height 123
click at [249, 50] on div "var steps = 2 hero . moveRight ( steps ) ; hero . moveUp ( steps ) ; hero . mov…" at bounding box center [290, 110] width 113 height 123
click at [246, 51] on div "var steps = 2 hero . moveRight ( steps ) ; hero . moveUp ( steps ) ; hero . mov…" at bounding box center [290, 110] width 113 height 123
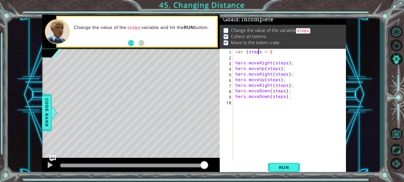
click at [259, 53] on div "var ( steps = 2 hero . moveRight ( steps ) ; hero . moveUp ( steps ) ; hero . m…" at bounding box center [290, 110] width 113 height 123
click at [262, 52] on div "var ( steps = 2 hero . moveRight ( steps ) ; hero . moveUp ( steps ) ; hero . m…" at bounding box center [290, 110] width 113 height 123
click at [271, 170] on button "Run" at bounding box center [284, 167] width 32 height 13
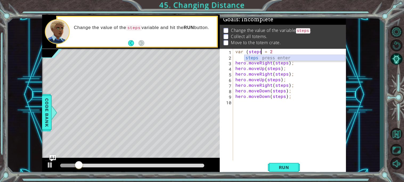
click at [257, 57] on div "steps press enter" at bounding box center [295, 64] width 101 height 19
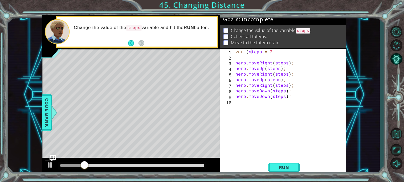
click at [250, 51] on div "var ( steps = 2 hero . moveRight ( steps ) ; hero . moveUp ( steps ) ; hero . m…" at bounding box center [290, 110] width 113 height 123
click at [249, 52] on div "var ( steps = 2 hero . moveRight ( steps ) ; hero . moveUp ( steps ) ; hero . m…" at bounding box center [290, 110] width 113 height 123
type textarea "var steps = 2"
click at [299, 160] on div "var steps = 2 hero . moveRight ( steps ) ; hero . moveUp ( steps ) ; hero . mov…" at bounding box center [290, 110] width 113 height 123
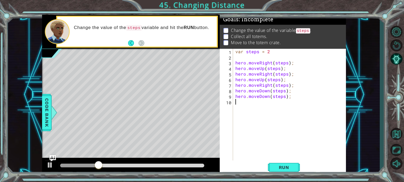
scroll to position [0, 0]
click at [297, 166] on button "Run" at bounding box center [284, 167] width 32 height 13
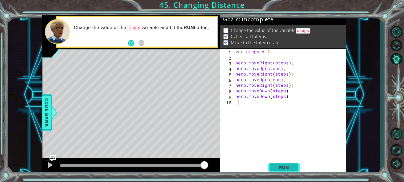
click at [297, 166] on button "Run" at bounding box center [284, 167] width 32 height 13
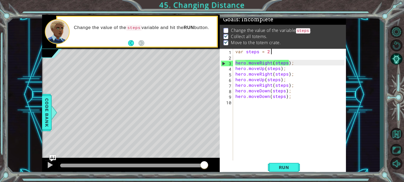
click at [279, 51] on div "var steps = 2 hero . moveRight ( steps ) ; hero . moveUp ( steps ) ; hero . mov…" at bounding box center [290, 110] width 113 height 123
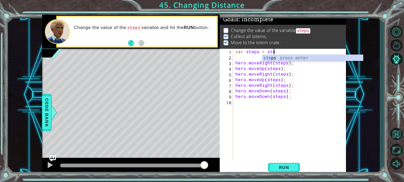
type textarea "var steps = steps"
click at [288, 116] on div "var steps = steps hero . moveRight ( steps ) ; hero . moveUp ( steps ) ; hero .…" at bounding box center [290, 110] width 113 height 123
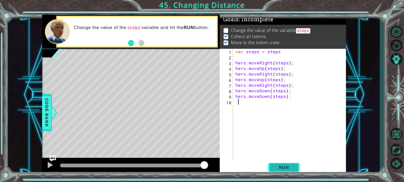
click at [281, 170] on button "Run" at bounding box center [284, 167] width 32 height 13
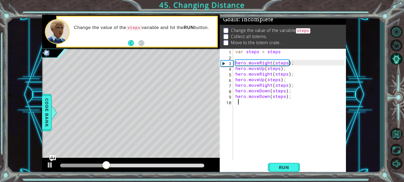
click at [282, 50] on div "var steps = steps hero . moveRight ( steps ) ; hero . moveUp ( steps ) ; hero .…" at bounding box center [290, 110] width 113 height 123
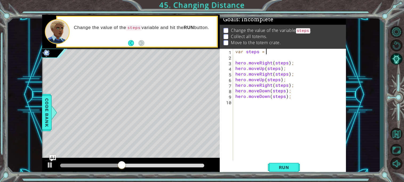
scroll to position [0, 2]
click at [285, 161] on button "Run" at bounding box center [284, 167] width 32 height 13
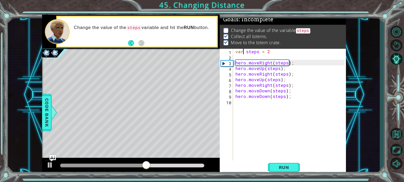
click at [243, 51] on div "var steps = 2 hero . moveRight ( steps ) ; hero . moveUp ( steps ) ; hero . mov…" at bounding box center [290, 110] width 113 height 123
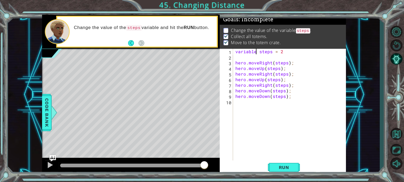
scroll to position [0, 1]
click at [279, 167] on span "Run" at bounding box center [284, 167] width 21 height 5
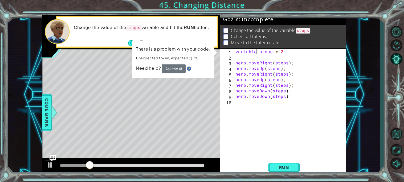
click at [233, 90] on div "variable steps = 2 1 2 3 4 5 6 7 8 9 10 variable steps = 2 hero . moveRight ( s…" at bounding box center [282, 105] width 125 height 112
click at [161, 65] on div "Need help? Ask the AI" at bounding box center [173, 68] width 75 height 9
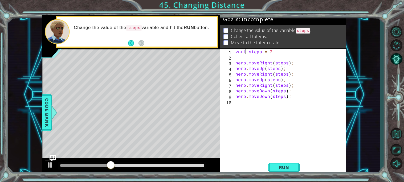
type textarea "var steps = 2"
click at [280, 161] on div "var steps = 2 1 2 3 4 5 6 7 8 9 10 var steps = 2 hero . moveRight ( steps ) ; h…" at bounding box center [283, 112] width 126 height 126
click at [281, 164] on button "Run" at bounding box center [284, 167] width 32 height 13
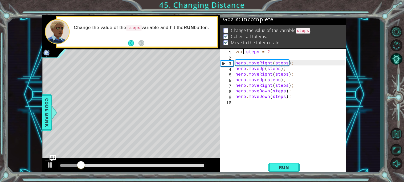
click at [286, 145] on div "var steps = 2 hero . moveRight ( steps ) ; hero . moveUp ( steps ) ; hero . mov…" at bounding box center [290, 110] width 113 height 123
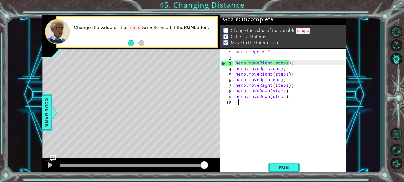
click at [286, 145] on div "var steps = 2 hero . moveRight ( steps ) ; hero . moveUp ( steps ) ; hero . mov…" at bounding box center [290, 110] width 113 height 123
click at [283, 159] on div "var steps = 2 hero . moveRight ( steps ) ; hero . moveUp ( steps ) ; hero . mov…" at bounding box center [289, 105] width 110 height 112
click at [281, 164] on button "Run" at bounding box center [284, 167] width 32 height 13
click at [289, 165] on span "Run" at bounding box center [284, 167] width 21 height 5
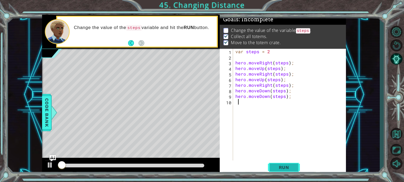
click at [289, 165] on span "Run" at bounding box center [284, 167] width 21 height 5
